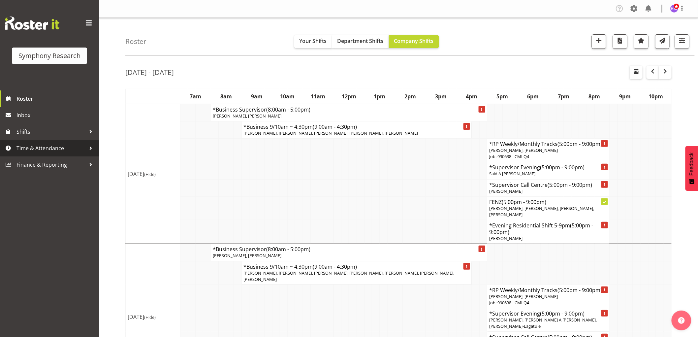
click at [38, 144] on span "Time & Attendance" at bounding box center [51, 148] width 69 height 10
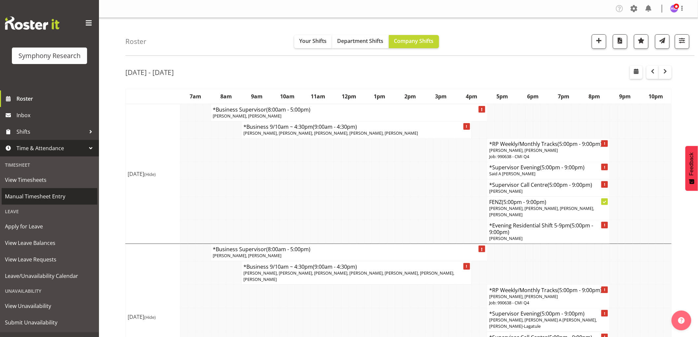
click at [46, 196] on span "Manual Timesheet Entry" at bounding box center [49, 196] width 89 height 10
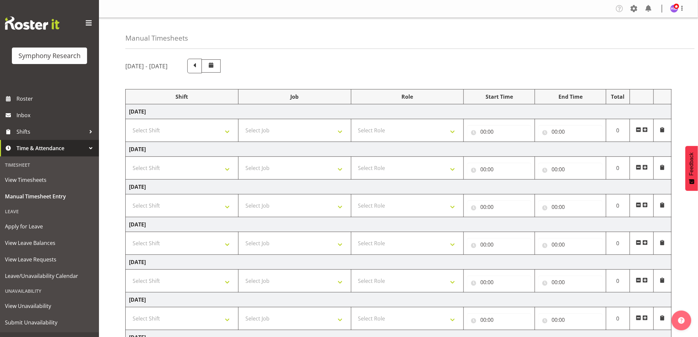
click at [187, 139] on td "Select Shift !!Weekend Residential (Roster IT Shift Label) *Business 9/10am ~ 4…" at bounding box center [182, 130] width 113 height 23
click at [187, 130] on select "Select Shift !!Weekend Residential (Roster IT Shift Label) *Business 9/10am ~ 4…" at bounding box center [182, 130] width 106 height 13
select select "1607"
click at [129, 124] on select "Select Shift !!Weekend Residential (Roster IT Shift Label) *Business 9/10am ~ 4…" at bounding box center [182, 130] width 106 height 13
click at [285, 131] on select "Select Job 550060 IF Admin 553492 World Poll [GEOGRAPHIC_DATA] Wave 2 2025 5535…" at bounding box center [295, 130] width 106 height 13
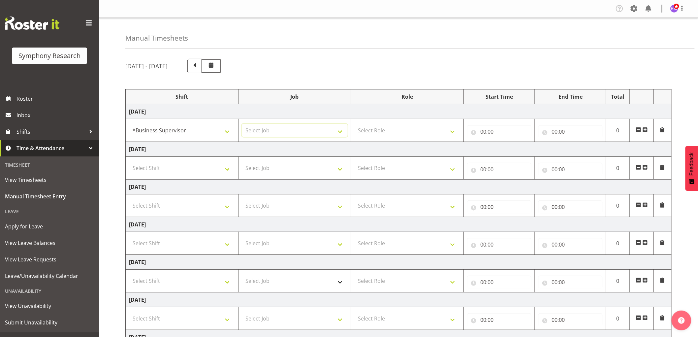
select select "10499"
click at [242, 124] on select "Select Job 550060 IF Admin 553492 World Poll [GEOGRAPHIC_DATA] Wave 2 2025 5535…" at bounding box center [295, 130] width 106 height 13
drag, startPoint x: 418, startPoint y: 129, endPoint x: 417, endPoint y: 133, distance: 4.2
click at [418, 129] on select "Select Role Supervisor Interviewing Briefing" at bounding box center [408, 130] width 106 height 13
select select "45"
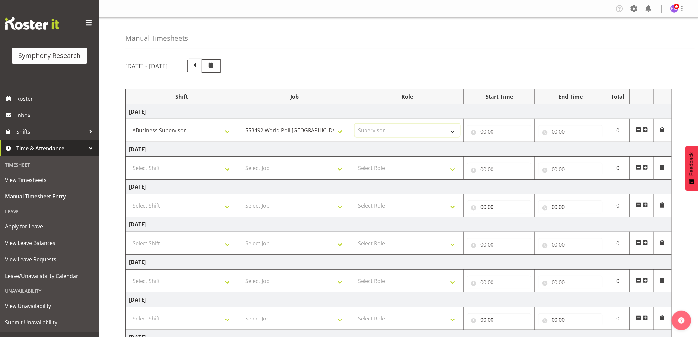
click at [355, 124] on select "Select Role Supervisor Interviewing Briefing" at bounding box center [408, 130] width 106 height 13
click at [481, 134] on input "00:00" at bounding box center [499, 131] width 64 height 13
click at [516, 154] on select "00 01 02 03 04 05 06 07 08 09 10 11 12 13 14 15 16 17 18 19 20 21 22 23" at bounding box center [512, 148] width 15 height 13
select select "10"
click at [505, 142] on select "00 01 02 03 04 05 06 07 08 09 10 11 12 13 14 15 16 17 18 19 20 21 22 23" at bounding box center [512, 148] width 15 height 13
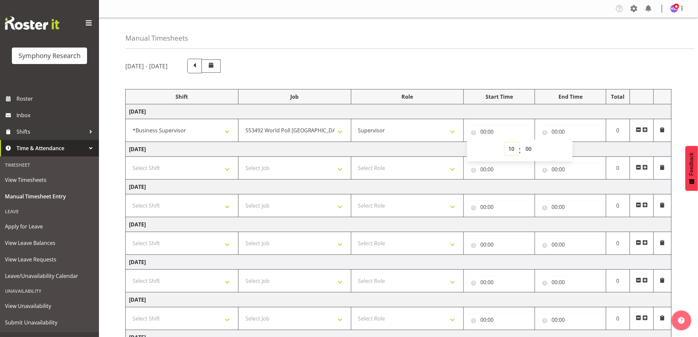
type input "10:00"
click at [555, 131] on input "00:00" at bounding box center [571, 131] width 64 height 13
click at [589, 153] on select "00 01 02 03 04 05 06 07 08 09 10 11 12 13 14 15 16 17 18 19 20 21 22 23" at bounding box center [583, 148] width 15 height 13
select select "10"
click at [576, 142] on select "00 01 02 03 04 05 06 07 08 09 10 11 12 13 14 15 16 17 18 19 20 21 22 23" at bounding box center [583, 148] width 15 height 13
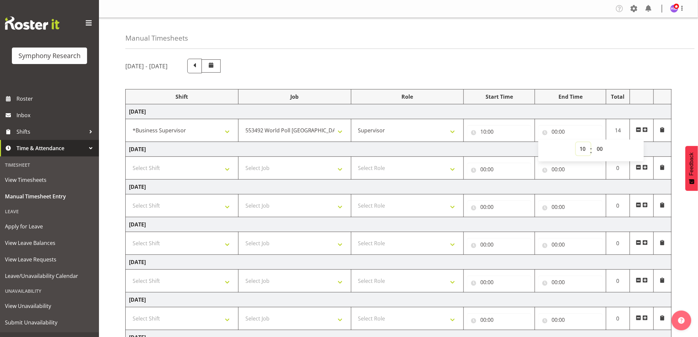
type input "10:00"
click at [599, 153] on select "00 01 02 03 04 05 06 07 08 09 10 11 12 13 14 15 16 17 18 19 20 21 22 23 24 25 2…" at bounding box center [600, 148] width 15 height 13
select select "45"
click at [593, 142] on select "00 01 02 03 04 05 06 07 08 09 10 11 12 13 14 15 16 17 18 19 20 21 22 23 24 25 2…" at bounding box center [600, 148] width 15 height 13
type input "10:45"
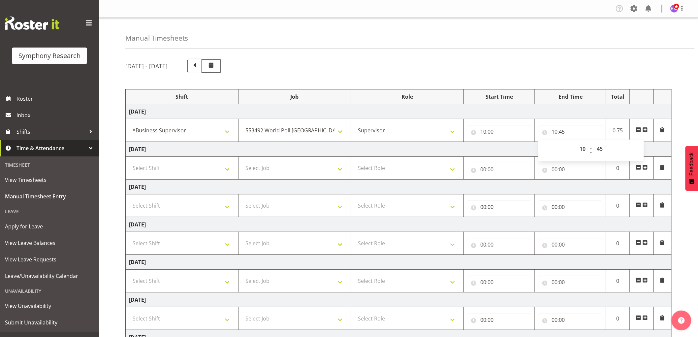
drag, startPoint x: 560, startPoint y: 75, endPoint x: 596, endPoint y: 97, distance: 42.1
click at [561, 75] on div "[DATE] - [DATE] Shift Job Role Start Time End Time Total [DATE] !!Weekend Resid…" at bounding box center [411, 229] width 573 height 351
click at [647, 129] on span at bounding box center [645, 129] width 5 height 5
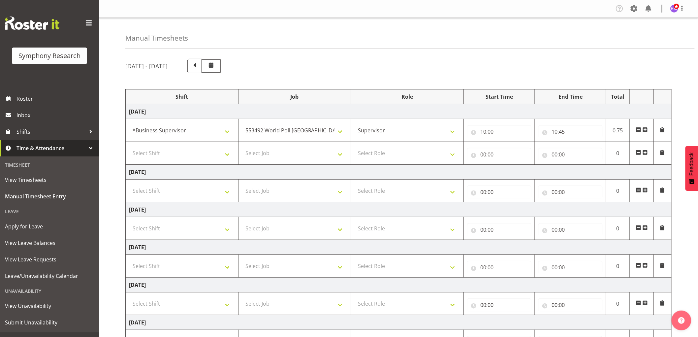
click at [180, 164] on td "Select Shift !!Weekend Residential (Roster IT Shift Label) *Business 9/10am ~ 4…" at bounding box center [182, 153] width 113 height 23
click at [187, 147] on select "Select Shift !!Weekend Residential (Roster IT Shift Label) *Business 9/10am ~ 4…" at bounding box center [182, 153] width 106 height 13
drag, startPoint x: 565, startPoint y: 133, endPoint x: 570, endPoint y: 134, distance: 5.2
click at [566, 133] on input "10:45" at bounding box center [571, 131] width 64 height 13
click at [600, 151] on select "00 01 02 03 04 05 06 07 08 09 10 11 12 13 14 15 16 17 18 19 20 21 22 23 24 25 2…" at bounding box center [600, 148] width 15 height 13
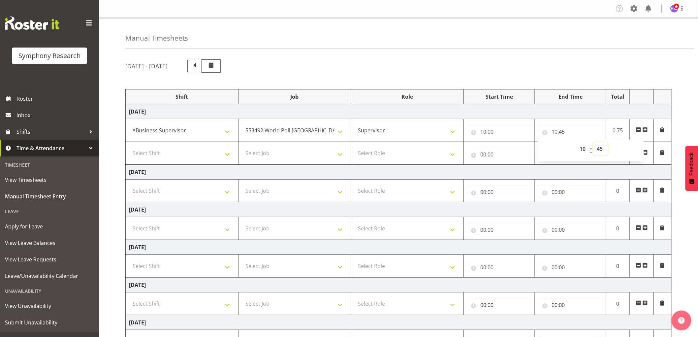
select select "40"
click at [593, 142] on select "00 01 02 03 04 05 06 07 08 09 10 11 12 13 14 15 16 17 18 19 20 21 22 23 24 25 2…" at bounding box center [600, 148] width 15 height 13
type input "10:40"
click at [327, 147] on select "Select Job 550060 IF Admin 553492 World Poll [GEOGRAPHIC_DATA] Wave 2 2025 5535…" at bounding box center [295, 153] width 106 height 13
drag, startPoint x: 135, startPoint y: 162, endPoint x: 144, endPoint y: 158, distance: 9.6
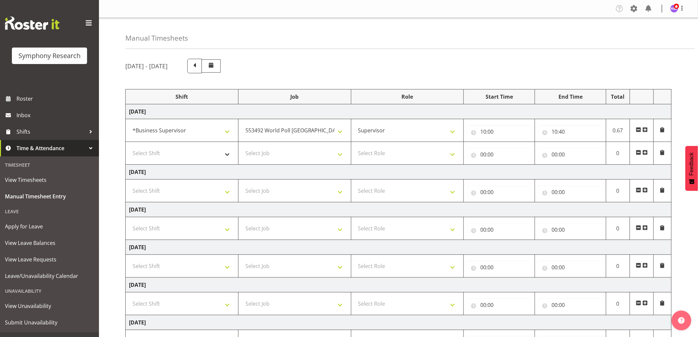
click at [139, 160] on td "Select Shift !!Weekend Residential (Roster IT Shift Label) *Business 9/10am ~ 4…" at bounding box center [182, 153] width 113 height 23
click at [152, 154] on select "Select Shift !!Weekend Residential (Roster IT Shift Label) *Business 9/10am ~ 4…" at bounding box center [182, 153] width 106 height 13
select select "1607"
click at [129, 147] on select "Select Shift !!Weekend Residential (Roster IT Shift Label) *Business 9/10am ~ 4…" at bounding box center [182, 153] width 106 height 13
click at [288, 163] on td "Select Job 550060 IF Admin 553492 World Poll [GEOGRAPHIC_DATA] Wave 2 2025 5535…" at bounding box center [294, 153] width 113 height 23
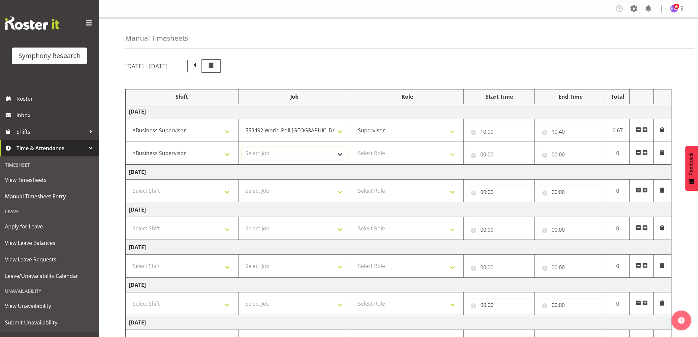
click at [288, 159] on select "Select Job 550060 IF Admin 553492 World Poll [GEOGRAPHIC_DATA] Wave 2 2025 5535…" at bounding box center [295, 153] width 106 height 13
select select "2379"
click at [242, 147] on select "Select Job 550060 IF Admin 553492 World Poll [GEOGRAPHIC_DATA] Wave 2 2025 5535…" at bounding box center [295, 153] width 106 height 13
click at [294, 154] on select "550060 IF Admin 553492 World Poll [GEOGRAPHIC_DATA] Wave 2 2025 553500 BFM [DAT…" at bounding box center [295, 153] width 106 height 13
click at [242, 147] on select "550060 IF Admin 553492 World Poll [GEOGRAPHIC_DATA] Wave 2 2025 553500 BFM [DAT…" at bounding box center [295, 153] width 106 height 13
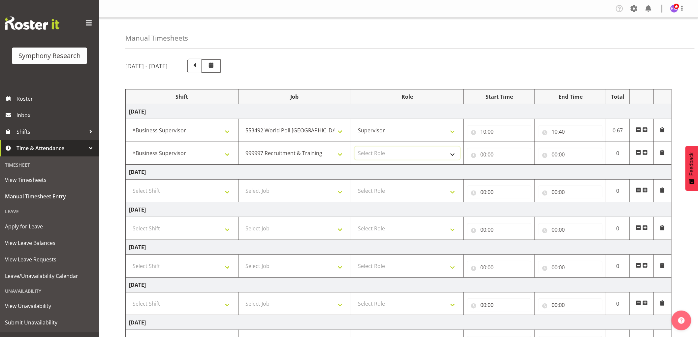
drag, startPoint x: 399, startPoint y: 151, endPoint x: 399, endPoint y: 158, distance: 6.6
click at [399, 152] on select "Select Role Supervisor Interviewing Briefing" at bounding box center [408, 153] width 106 height 13
select select "45"
click at [355, 147] on select "Select Role Supervisor Interviewing Briefing" at bounding box center [408, 153] width 106 height 13
click at [484, 163] on td "00:00 00 01 02 03 04 05 06 07 08 09 10 11 12 13 14 15 16 17 18 19 20 21 22 23 :…" at bounding box center [499, 153] width 71 height 23
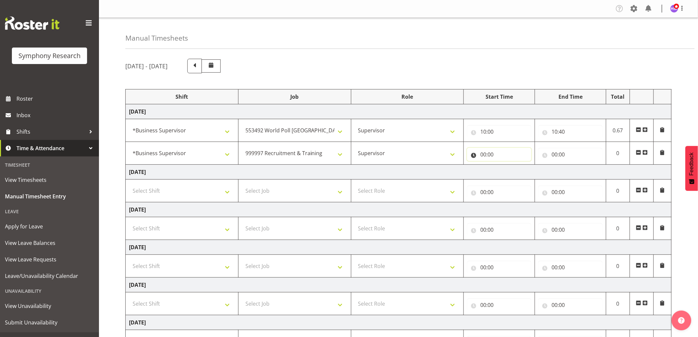
click at [481, 158] on input "00:00" at bounding box center [499, 154] width 64 height 13
click at [507, 169] on select "00 01 02 03 04 05 06 07 08 09 10 11 12 13 14 15 16 17 18 19 20 21 22 23" at bounding box center [512, 171] width 15 height 13
select select "10"
click at [505, 165] on select "00 01 02 03 04 05 06 07 08 09 10 11 12 13 14 15 16 17 18 19 20 21 22 23" at bounding box center [512, 171] width 15 height 13
type input "10:00"
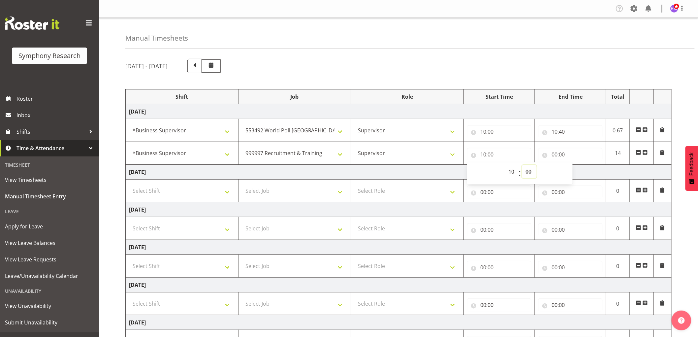
click at [535, 174] on select "00 01 02 03 04 05 06 07 08 09 10 11 12 13 14 15 16 17 18 19 20 21 22 23 24 25 2…" at bounding box center [529, 171] width 15 height 13
select select "40"
click at [522, 165] on select "00 01 02 03 04 05 06 07 08 09 10 11 12 13 14 15 16 17 18 19 20 21 22 23 24 25 2…" at bounding box center [529, 171] width 15 height 13
type input "10:40"
click at [522, 74] on div "[DATE] - [DATE] Shift Job Role Start Time End Time Total [DATE] !!Weekend Resid…" at bounding box center [411, 241] width 573 height 374
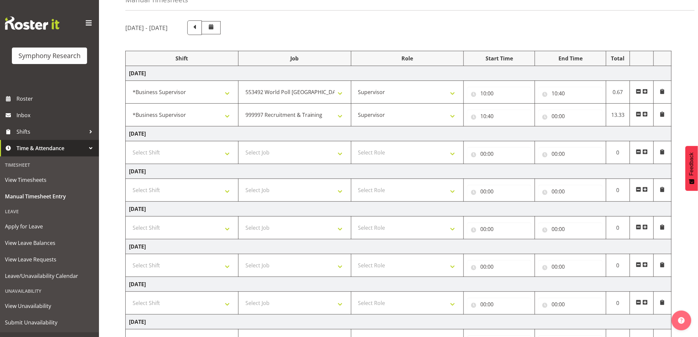
scroll to position [97, 0]
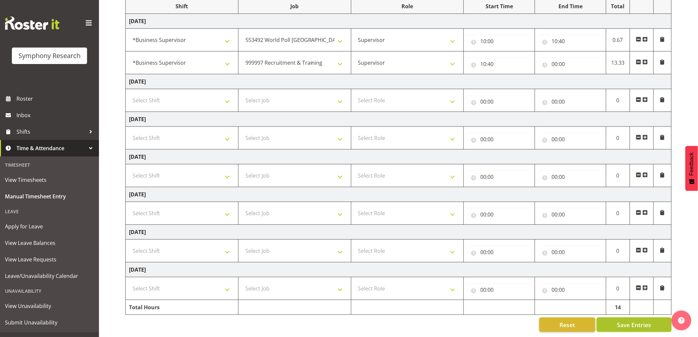
click at [657, 320] on button "Save Entries" at bounding box center [634, 325] width 75 height 15
